Goal: Find specific page/section: Find specific page/section

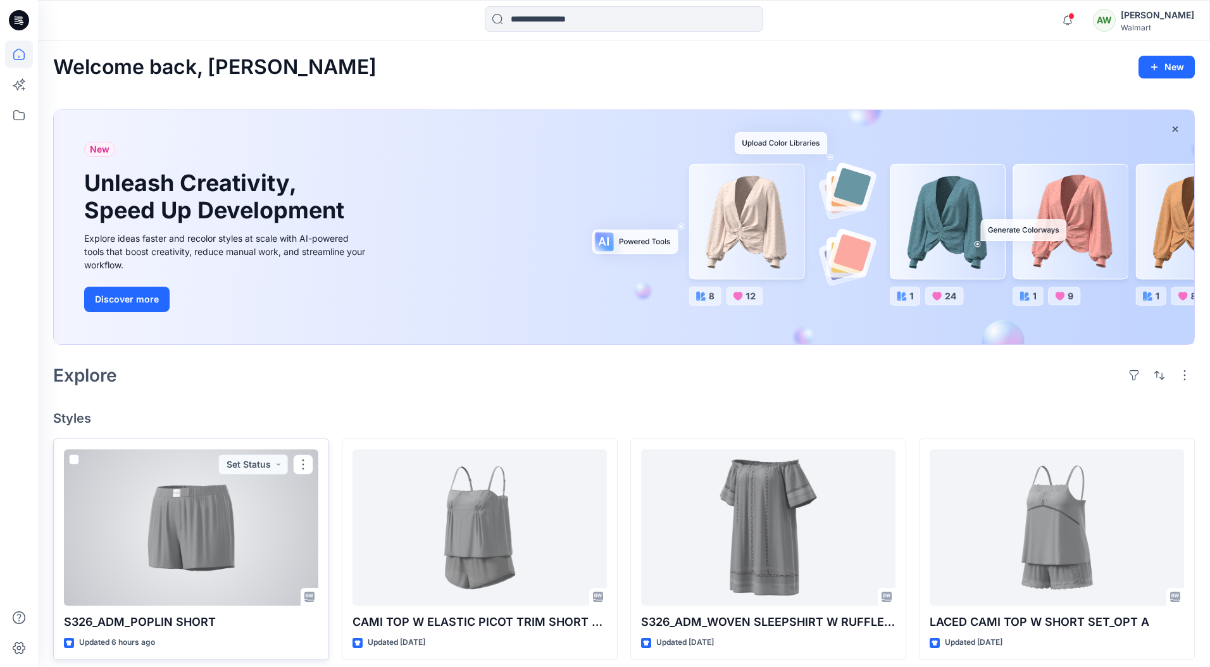
click at [216, 517] on div at bounding box center [191, 527] width 254 height 157
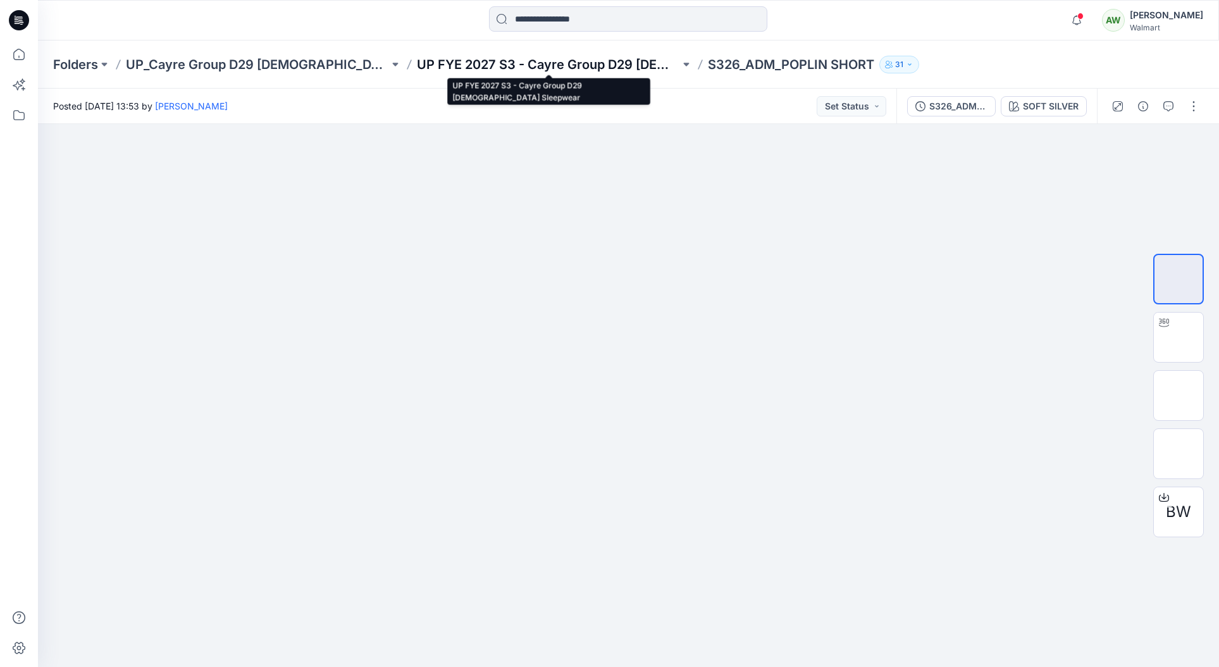
click at [573, 63] on p "UP FYE 2027 S3 - Cayre Group D29 [DEMOGRAPHIC_DATA] Sleepwear" at bounding box center [548, 65] width 263 height 18
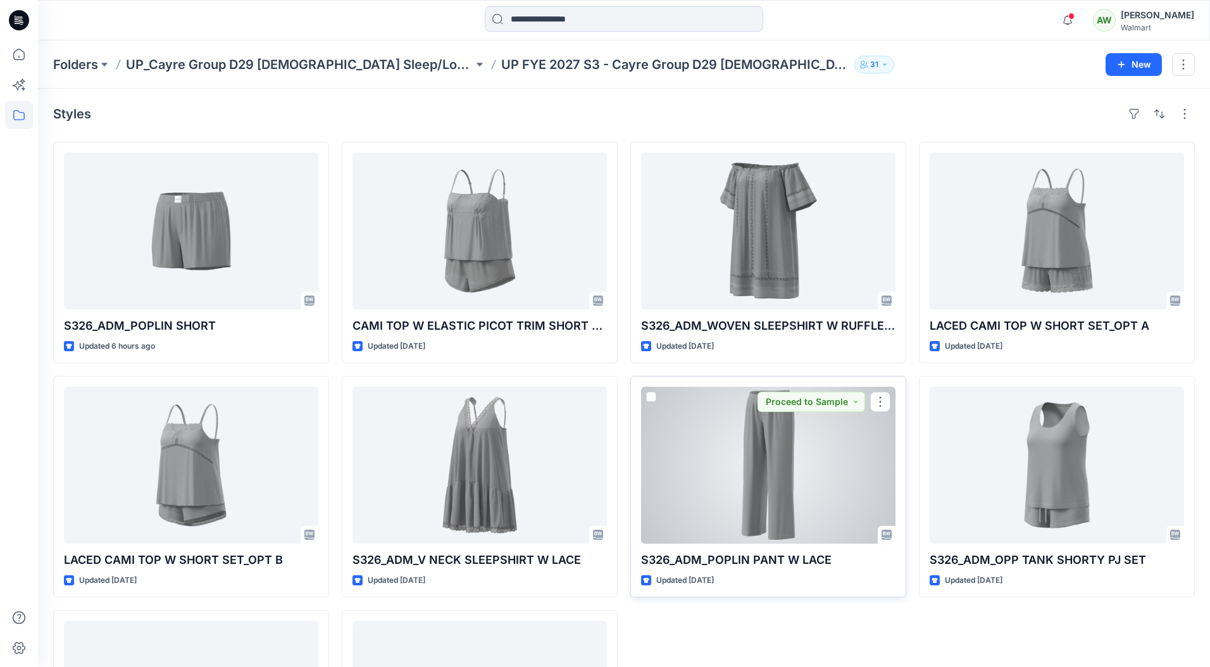
click at [804, 489] on div at bounding box center [768, 465] width 254 height 157
